Goal: Information Seeking & Learning: Check status

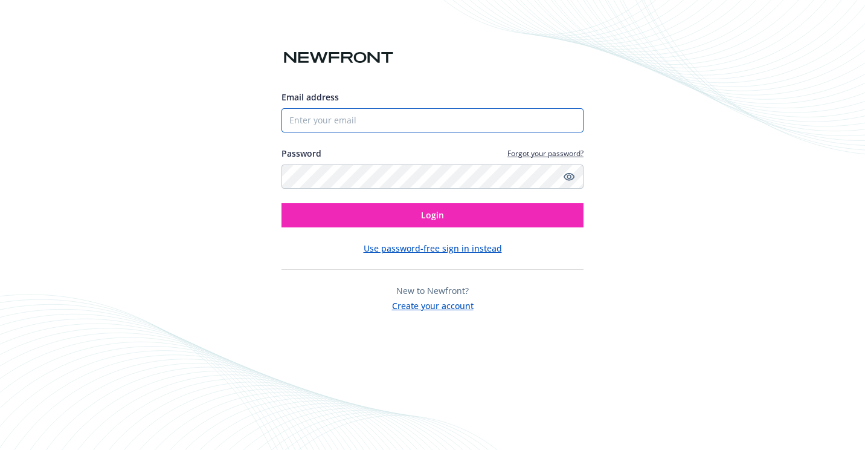
click at [331, 124] on input "Email address" at bounding box center [433, 120] width 302 height 24
type input "[PERSON_NAME][EMAIL_ADDRESS]"
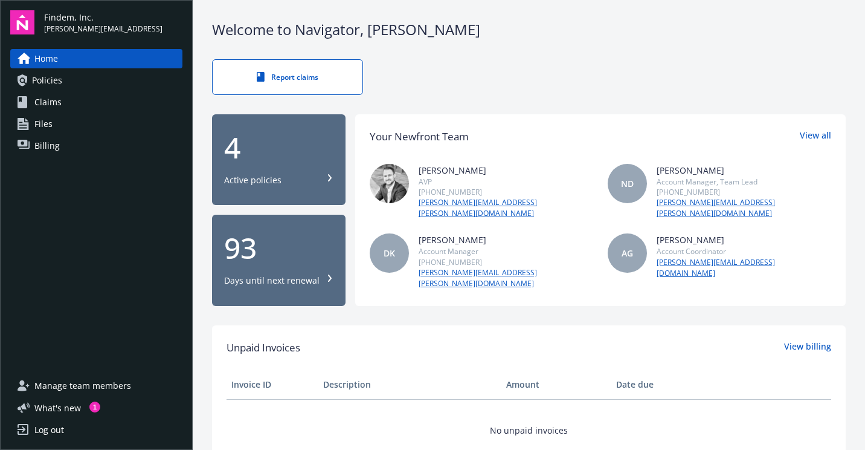
click at [305, 163] on div "4 Active policies" at bounding box center [278, 159] width 109 height 53
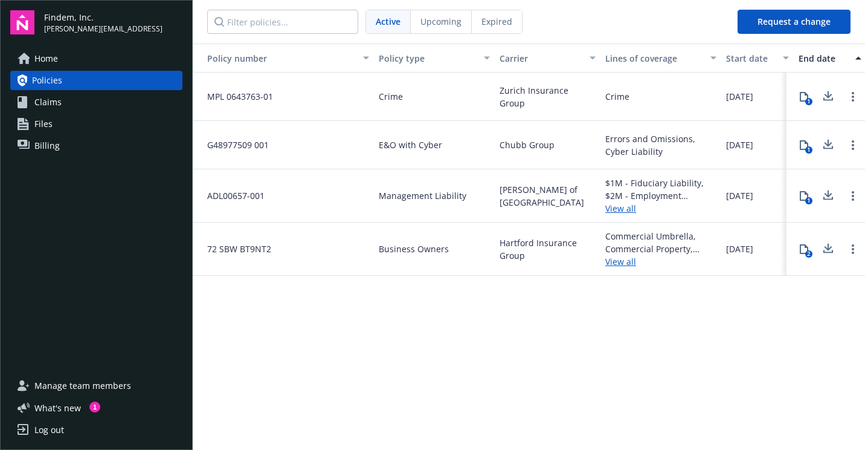
click at [498, 17] on span "Expired" at bounding box center [497, 21] width 31 height 13
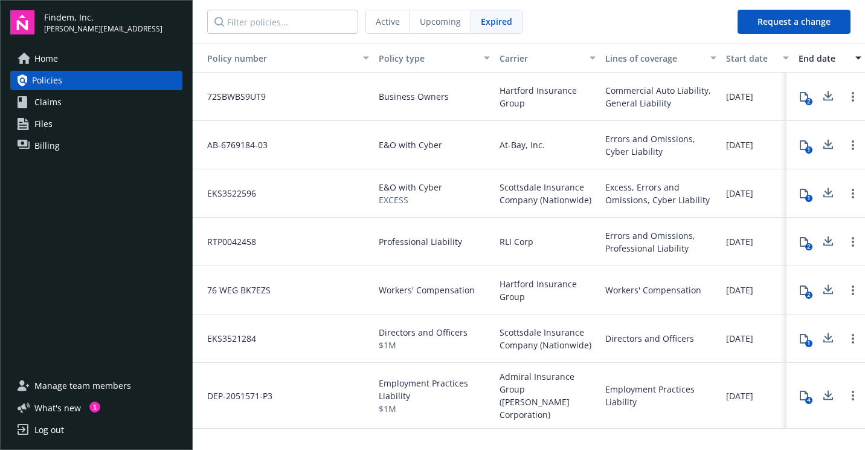
drag, startPoint x: 210, startPoint y: 290, endPoint x: 251, endPoint y: 289, distance: 41.1
click at [253, 289] on span "76 WEG BK7EZS" at bounding box center [234, 289] width 73 height 13
click at [854, 285] on link "Open options" at bounding box center [853, 290] width 15 height 15
click at [711, 311] on div "Workers' Compensation" at bounding box center [661, 290] width 121 height 48
click at [802, 292] on icon at bounding box center [804, 290] width 10 height 10
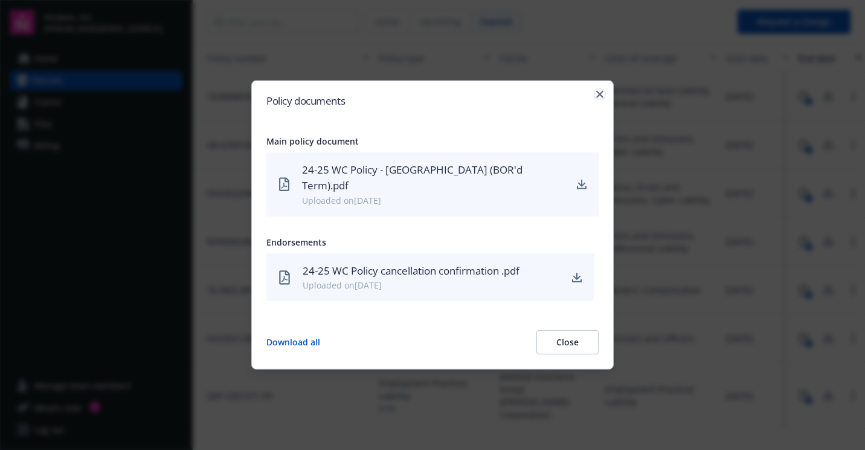
click at [598, 98] on icon "button" at bounding box center [599, 94] width 7 height 7
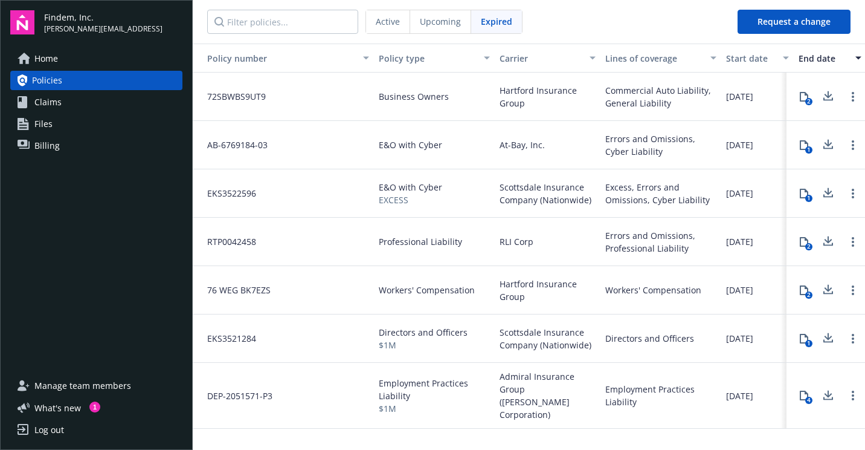
click at [436, 27] on span "Upcoming" at bounding box center [440, 21] width 41 height 13
